Goal: Task Accomplishment & Management: Complete application form

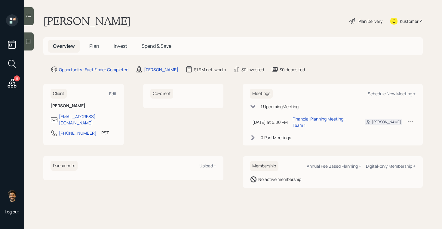
click at [86, 22] on h1 "[PERSON_NAME]" at bounding box center [86, 20] width 87 height 13
click at [37, 159] on main "Jonathon Nguyen Plan Delivery Kustomer Overview Plan Invest Spend & Save Opport…" at bounding box center [232, 114] width 417 height 229
click at [95, 44] on span "Plan" at bounding box center [94, 46] width 10 height 7
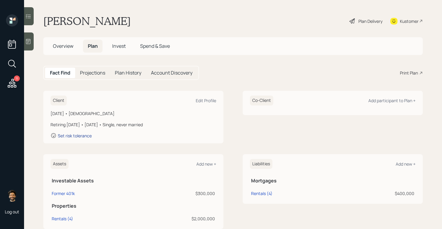
click at [85, 137] on div "Set risk tolerance" at bounding box center [75, 136] width 34 height 6
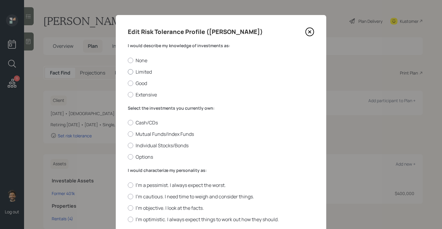
click at [136, 71] on label "Limited" at bounding box center [221, 71] width 186 height 7
click at [128, 71] on input "Limited" at bounding box center [127, 71] width 0 height 0
radio input "true"
click at [143, 136] on label "Mutual Funds/Index Funds" at bounding box center [221, 134] width 186 height 7
click at [128, 134] on input "Mutual Funds/Index Funds" at bounding box center [127, 134] width 0 height 0
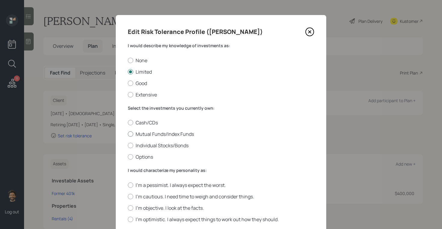
radio input "true"
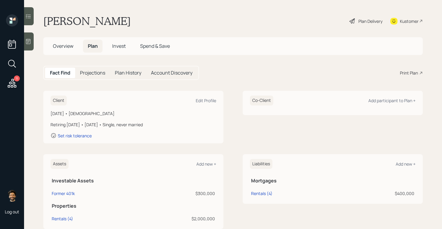
click at [74, 48] on h5 "Overview" at bounding box center [63, 46] width 30 height 13
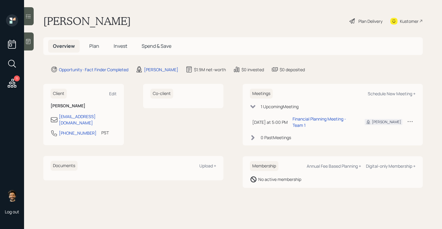
click at [94, 47] on span "Plan" at bounding box center [94, 46] width 10 height 7
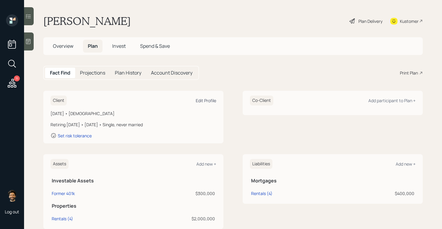
click at [202, 101] on div "Edit Profile" at bounding box center [206, 101] width 20 height 6
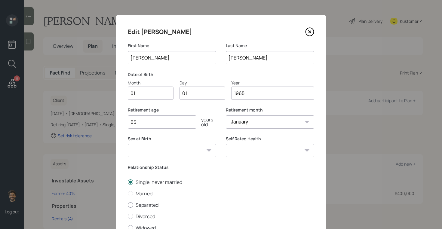
click at [142, 96] on input "01" at bounding box center [151, 92] width 46 height 13
click at [201, 93] on input "01" at bounding box center [202, 92] width 46 height 13
type input "0"
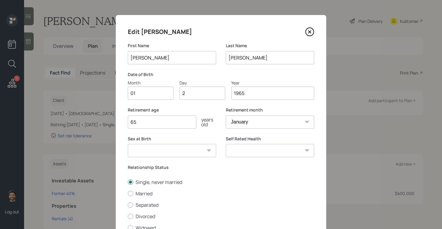
type input "02"
click at [250, 92] on input "1965" at bounding box center [272, 92] width 83 height 13
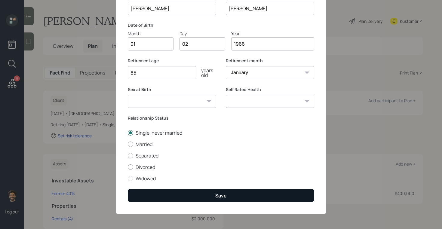
type input "1966"
click at [150, 196] on button "Save" at bounding box center [221, 195] width 186 height 13
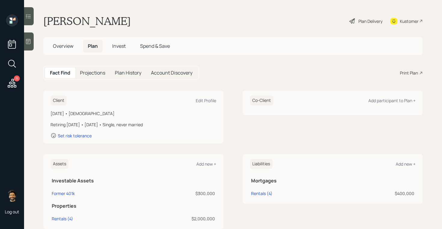
click at [203, 43] on div "Overview Plan Invest Spend & Save" at bounding box center [232, 46] width 379 height 18
click at [204, 100] on div "Edit Profile" at bounding box center [206, 101] width 20 height 6
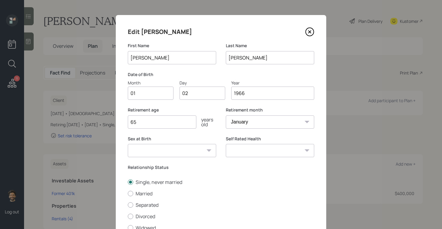
click at [147, 121] on input "65" at bounding box center [162, 121] width 68 height 13
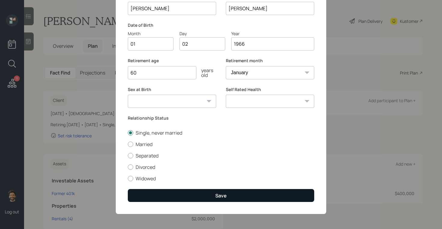
type input "60"
click at [151, 199] on button "Save" at bounding box center [221, 195] width 186 height 13
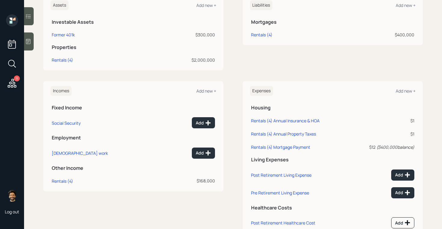
scroll to position [156, 0]
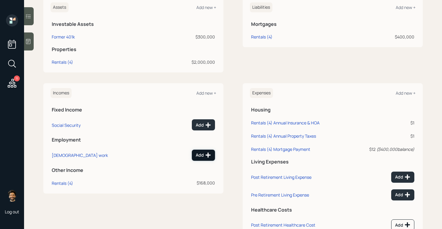
click at [205, 151] on button "Add" at bounding box center [203, 155] width 23 height 11
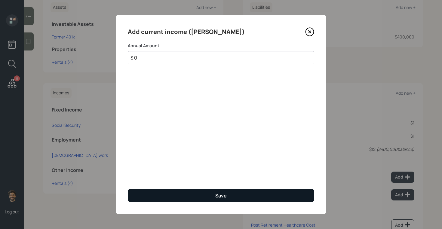
type input "$ 0"
click at [169, 189] on button "Save" at bounding box center [221, 195] width 186 height 13
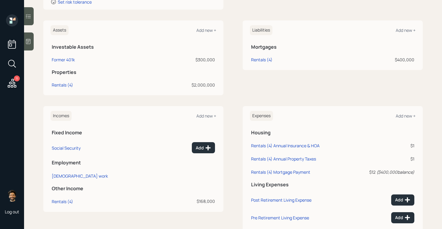
scroll to position [133, 0]
click at [156, 136] on th "Fixed Income" at bounding box center [132, 132] width 165 height 12
click at [202, 148] on div "Add" at bounding box center [203, 148] width 15 height 6
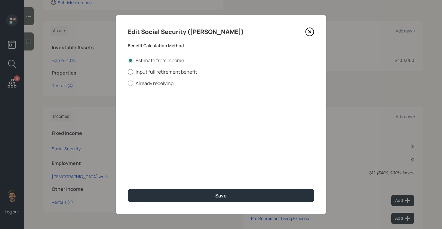
click at [159, 74] on label "Input full retirement benefit" at bounding box center [221, 71] width 186 height 7
click at [128, 72] on input "Input full retirement benefit" at bounding box center [127, 71] width 0 height 0
radio input "true"
click at [155, 109] on input "$" at bounding box center [221, 108] width 186 height 13
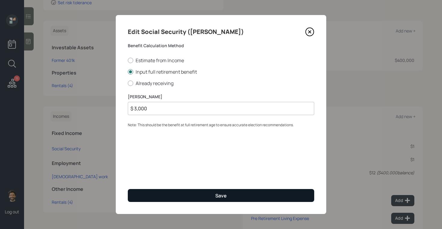
type input "$ 3,000"
click at [147, 198] on button "Save" at bounding box center [221, 195] width 186 height 13
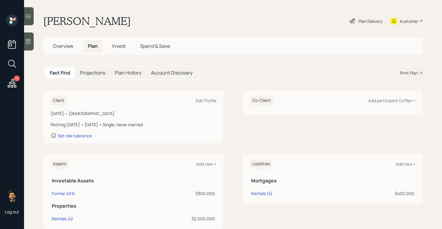
click at [96, 74] on h5 "Projections" at bounding box center [92, 73] width 25 height 6
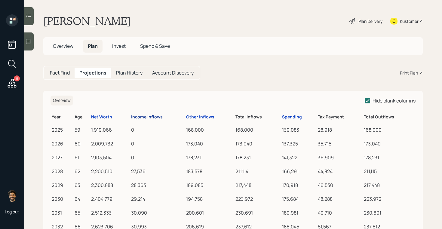
click at [151, 115] on div "Income Inflows" at bounding box center [147, 116] width 32 height 5
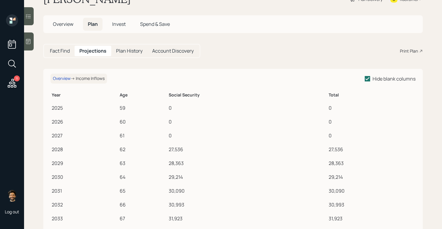
scroll to position [25, 0]
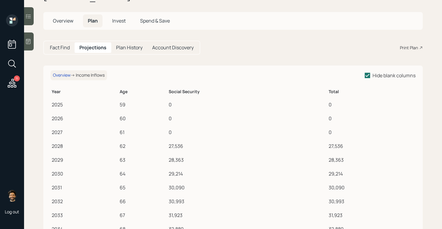
click at [65, 50] on h5 "Fact Find" at bounding box center [60, 48] width 20 height 6
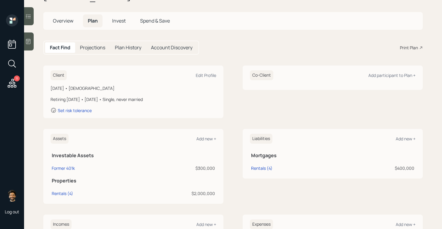
scroll to position [180, 0]
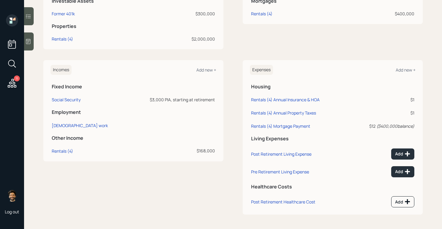
click at [67, 104] on td "Social Security" at bounding box center [88, 98] width 77 height 13
click at [64, 100] on div "Social Security" at bounding box center [66, 100] width 29 height 6
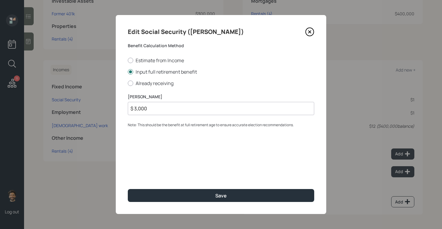
click at [159, 110] on input "$ 3,000" at bounding box center [221, 108] width 186 height 13
type input "$ 2,900"
click at [149, 206] on div "Edit Social Security (Jonathon) Benefit Calculation Method Estimate from Income…" at bounding box center [221, 114] width 210 height 199
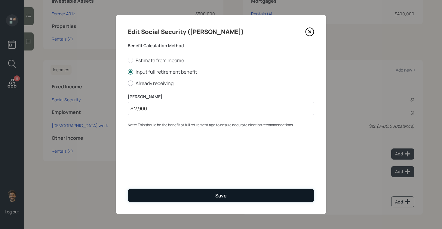
click at [142, 199] on button "Save" at bounding box center [221, 195] width 186 height 13
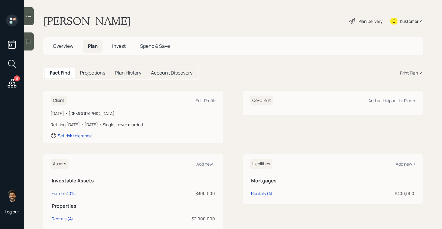
click at [86, 74] on h5 "Projections" at bounding box center [92, 73] width 25 height 6
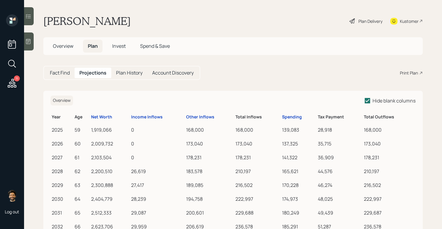
click at [66, 71] on h5 "Fact Find" at bounding box center [60, 73] width 20 height 6
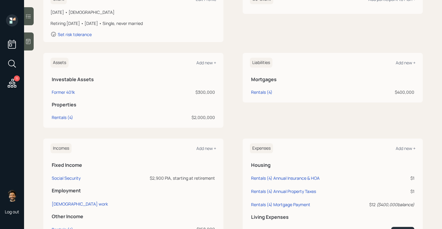
scroll to position [92, 0]
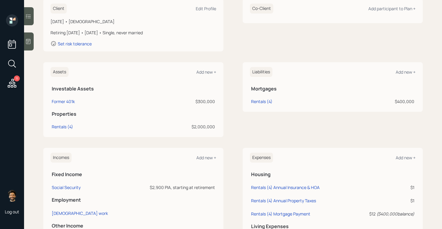
click at [254, 105] on td "Rentals (4)" at bounding box center [293, 100] width 86 height 13
click at [254, 103] on div "Rentals (4)" at bounding box center [261, 101] width 21 height 6
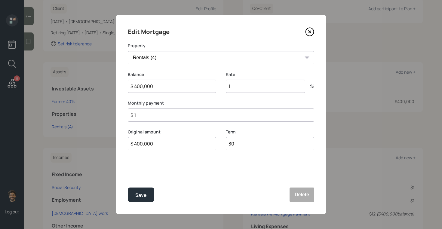
click at [144, 114] on input "$ 1" at bounding box center [221, 114] width 186 height 13
type input "$ 0"
click at [138, 193] on div "Save" at bounding box center [140, 195] width 11 height 8
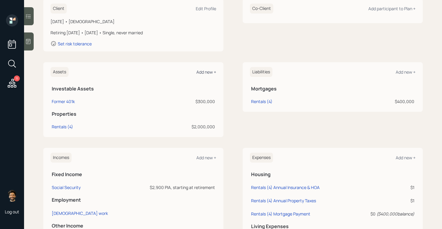
click at [201, 72] on div "Add new +" at bounding box center [206, 72] width 20 height 6
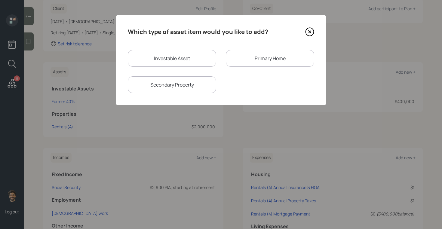
click at [148, 57] on div "Investable Asset" at bounding box center [172, 58] width 88 height 17
select select "taxable"
select select "balanced"
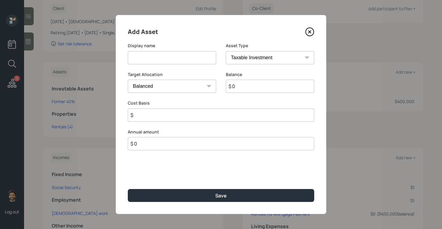
click at [147, 61] on input at bounding box center [172, 57] width 88 height 13
type input "Checking / Savings"
click at [244, 57] on select "SEP IRA IRA Roth IRA 401(k) Roth 401(k) 403(b) Roth 403(b) 457(b) Roth 457(b) H…" at bounding box center [270, 57] width 88 height 13
select select "emergency_fund"
click at [226, 51] on select "SEP IRA IRA Roth IRA 401(k) Roth 401(k) 403(b) Roth 403(b) 457(b) Roth 457(b) H…" at bounding box center [270, 57] width 88 height 13
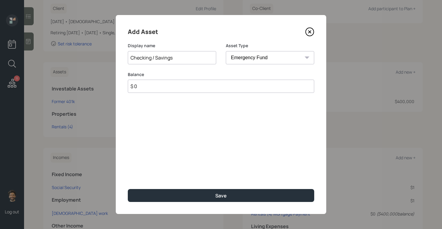
click at [239, 86] on input "$ 0" at bounding box center [221, 86] width 186 height 13
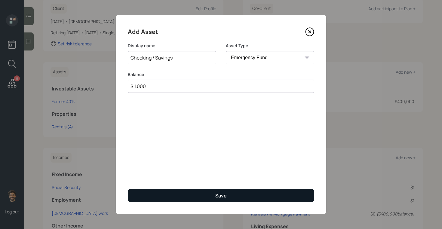
type input "$ 1,000"
click at [219, 190] on button "Save" at bounding box center [221, 195] width 186 height 13
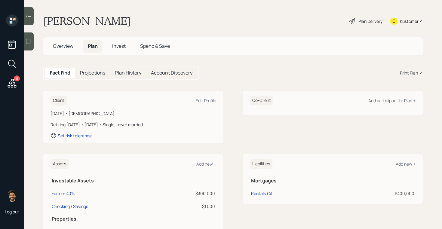
click at [361, 32] on main "[PERSON_NAME] Plan Delivery Kustomer Overview Plan Invest Spend & Save Fact Fin…" at bounding box center [232, 114] width 417 height 229
click at [366, 24] on div "Plan Delivery" at bounding box center [365, 20] width 34 height 13
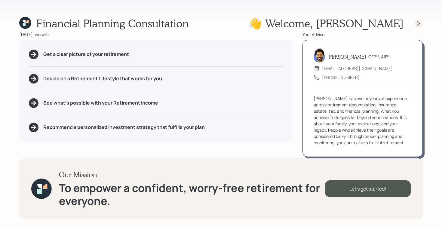
click at [419, 21] on icon at bounding box center [418, 23] width 6 height 6
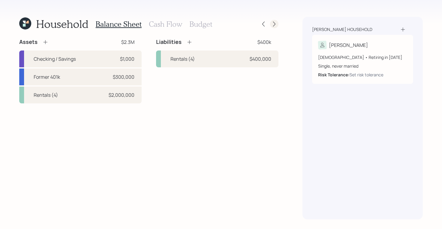
click at [274, 24] on icon at bounding box center [274, 24] width 6 height 6
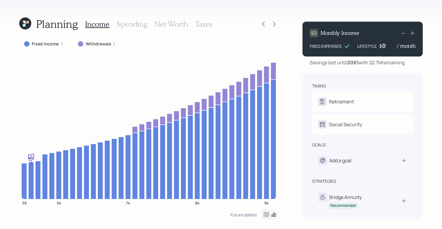
click at [265, 214] on icon at bounding box center [266, 214] width 7 height 7
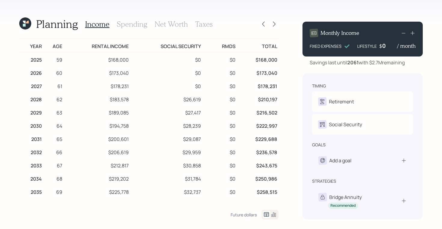
click at [272, 213] on icon at bounding box center [273, 214] width 7 height 7
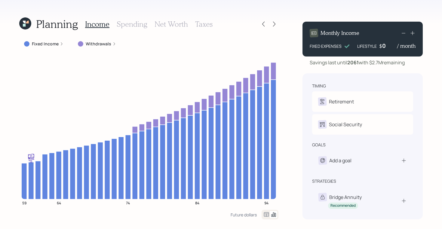
click at [25, 23] on icon at bounding box center [24, 22] width 3 height 3
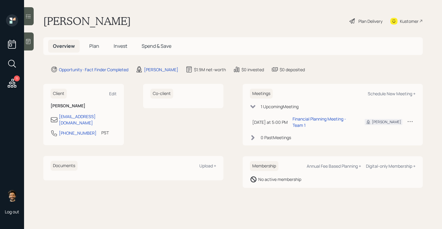
click at [95, 43] on span "Plan" at bounding box center [94, 46] width 10 height 7
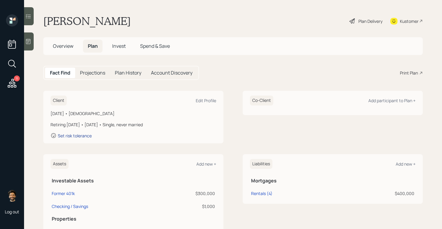
click at [80, 135] on div "Set risk tolerance" at bounding box center [75, 136] width 34 height 6
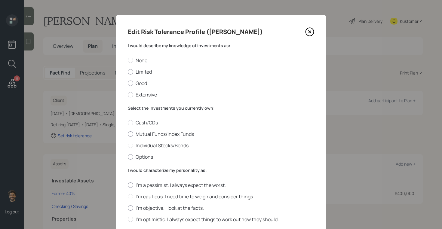
click at [130, 138] on div "Cash/CDs Mutual Funds/Index Funds Individual Stocks/Bonds Options" at bounding box center [221, 139] width 186 height 41
click at [130, 131] on div at bounding box center [130, 133] width 5 height 5
click at [128, 134] on input "Mutual Funds/Index Funds" at bounding box center [127, 134] width 0 height 0
radio input "true"
click at [132, 73] on div at bounding box center [130, 71] width 5 height 5
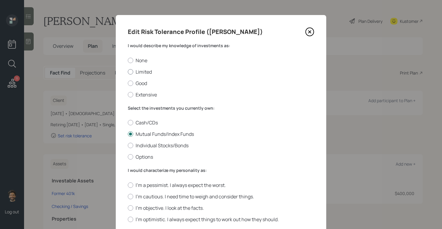
click at [128, 72] on input "Limited" at bounding box center [127, 71] width 0 height 0
radio input "true"
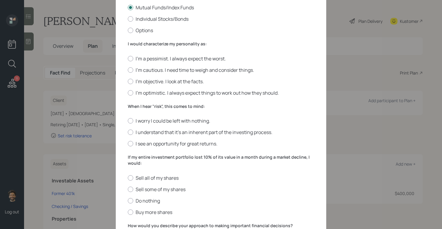
scroll to position [133, 0]
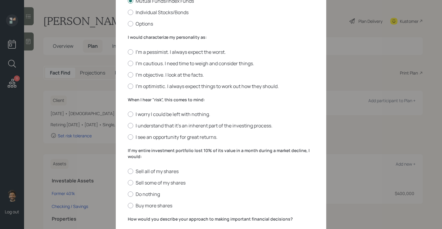
click at [138, 38] on label "I would characterize my personality as:" at bounding box center [221, 37] width 186 height 6
click at [132, 63] on div at bounding box center [130, 63] width 5 height 5
click at [128, 63] on input "I'm cautious. I need time to weigh and consider things." at bounding box center [127, 63] width 0 height 0
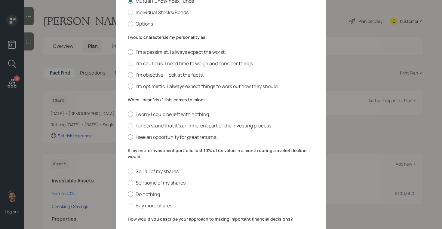
radio input "true"
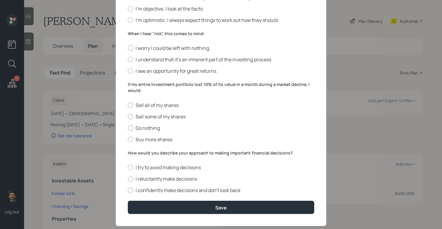
scroll to position [203, 0]
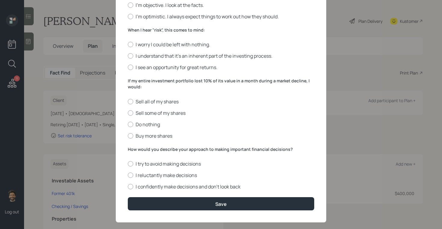
click at [129, 30] on label "When I hear "risk", this comes to mind:" at bounding box center [221, 30] width 186 height 6
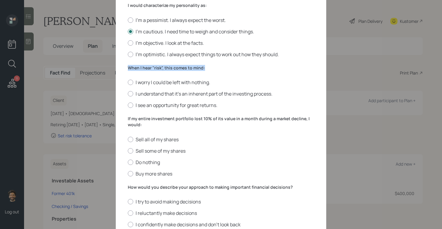
scroll to position [163, 0]
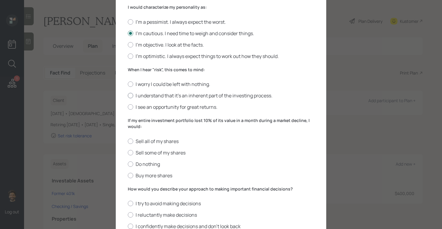
click at [131, 95] on div at bounding box center [130, 95] width 5 height 5
click at [128, 96] on input "I understand that it’s an inherent part of the investing process." at bounding box center [127, 96] width 0 height 0
radio input "true"
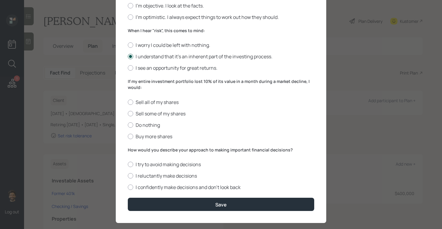
scroll to position [211, 0]
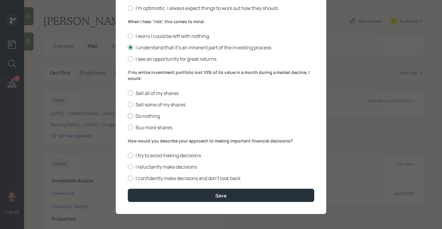
click at [136, 116] on label "Do nothing" at bounding box center [221, 116] width 186 height 7
click at [128, 116] on input "Do nothing" at bounding box center [127, 116] width 0 height 0
radio input "true"
click at [140, 177] on label "I confidently make decisions and don’t look back" at bounding box center [221, 178] width 186 height 7
click at [128, 178] on input "I confidently make decisions and don’t look back" at bounding box center [127, 178] width 0 height 0
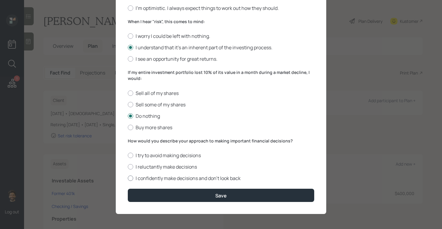
radio input "true"
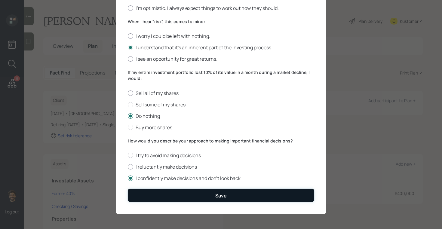
click at [147, 190] on button "Save" at bounding box center [221, 195] width 186 height 13
